Goal: Entertainment & Leisure: Consume media (video, audio)

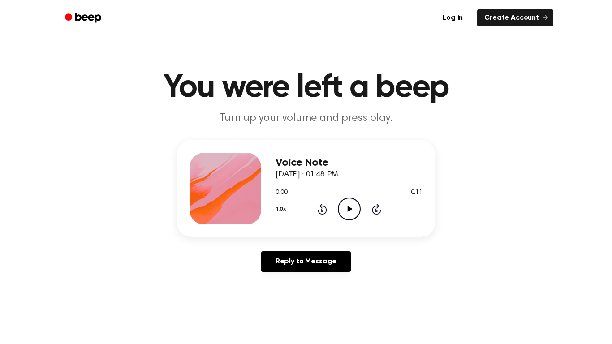
click at [358, 208] on icon "Play Audio" at bounding box center [349, 209] width 23 height 23
click at [192, 0] on div "Log in Create Account" at bounding box center [306, 18] width 495 height 36
click at [350, 213] on icon "Pause Audio" at bounding box center [349, 209] width 23 height 23
click at [350, 213] on icon "Play Audio" at bounding box center [349, 209] width 23 height 23
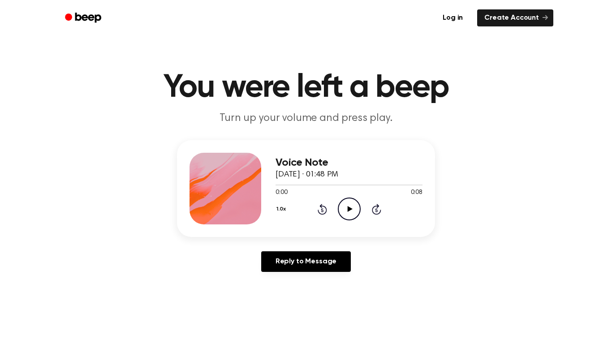
click at [350, 206] on icon "Play Audio" at bounding box center [349, 209] width 23 height 23
click at [354, 212] on icon "Play Audio" at bounding box center [349, 209] width 23 height 23
click at [350, 205] on icon "Play Audio" at bounding box center [349, 209] width 23 height 23
click at [194, 0] on div "Log in Create Account" at bounding box center [306, 18] width 495 height 36
click at [353, 208] on icon "Play Audio" at bounding box center [349, 209] width 23 height 23
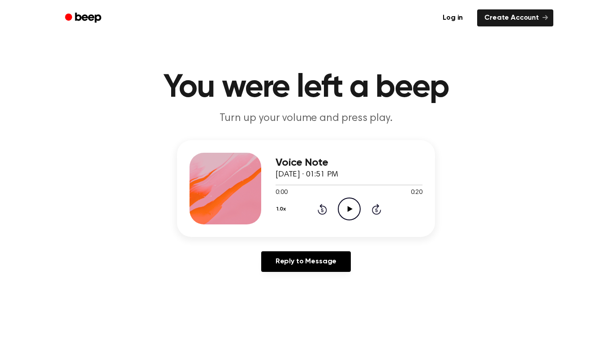
click at [352, 199] on icon "Play Audio" at bounding box center [349, 209] width 23 height 23
click at [348, 199] on circle at bounding box center [349, 209] width 22 height 22
click at [349, 211] on icon at bounding box center [349, 209] width 5 height 6
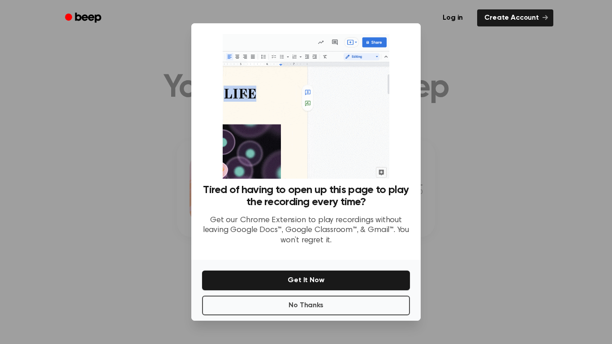
click at [161, 146] on div at bounding box center [306, 172] width 612 height 344
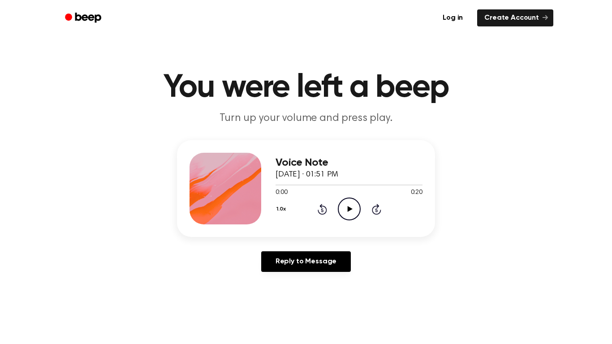
click at [352, 212] on icon "Play Audio" at bounding box center [349, 209] width 23 height 23
